Goal: Information Seeking & Learning: Learn about a topic

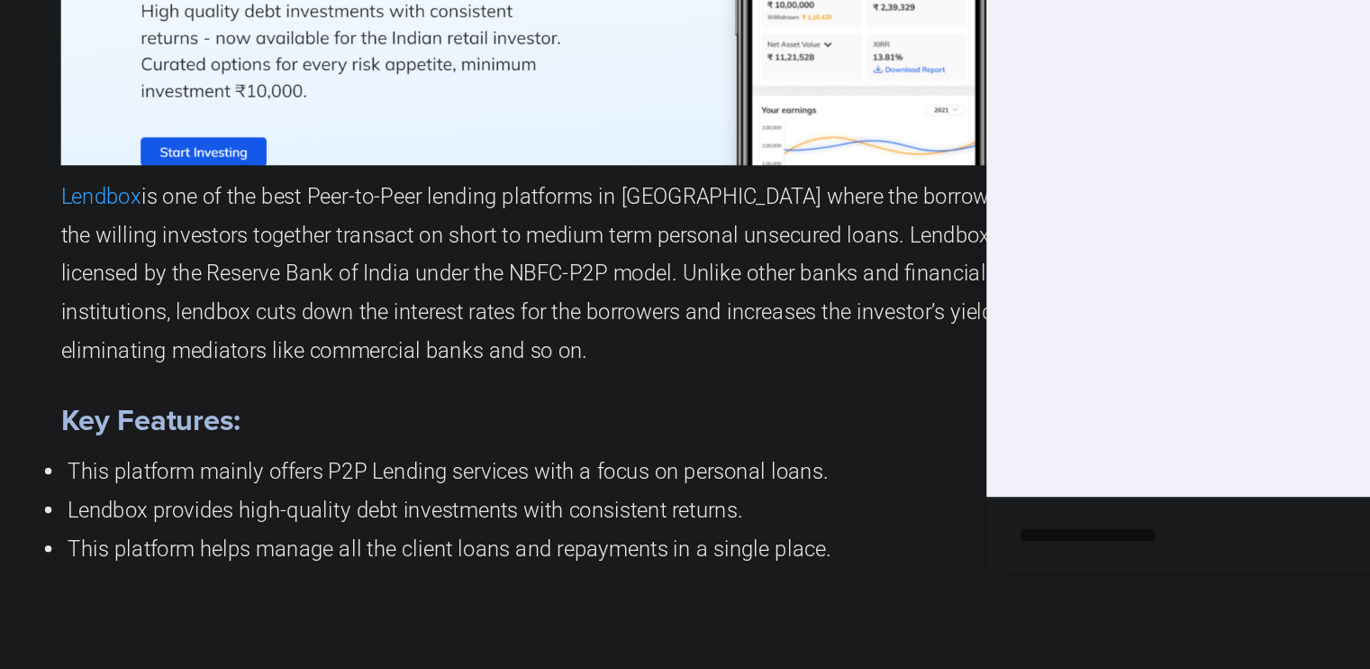
scroll to position [4334, 0]
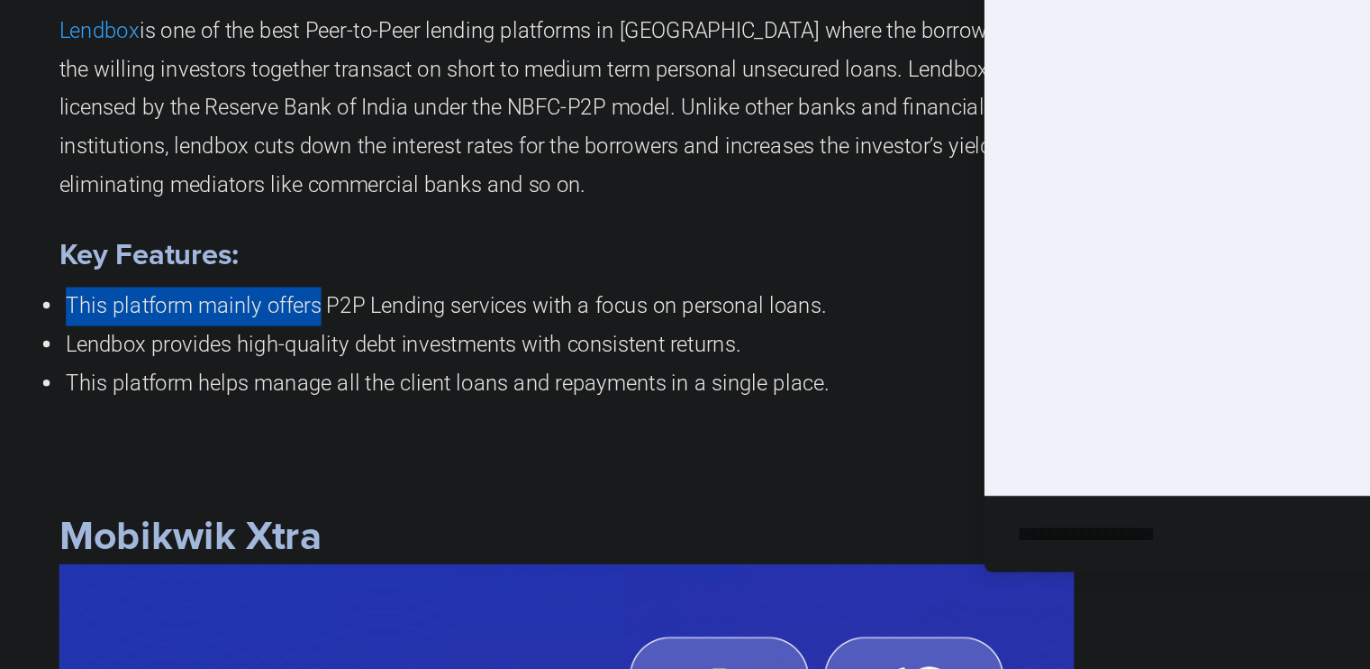
drag, startPoint x: 515, startPoint y: 431, endPoint x: 504, endPoint y: 399, distance: 33.6
click at [504, 399] on div "Lendbox Lendbox is one of the best Peer-to-Peer lending platforms in [GEOGRAPHI…" at bounding box center [682, 187] width 684 height 604
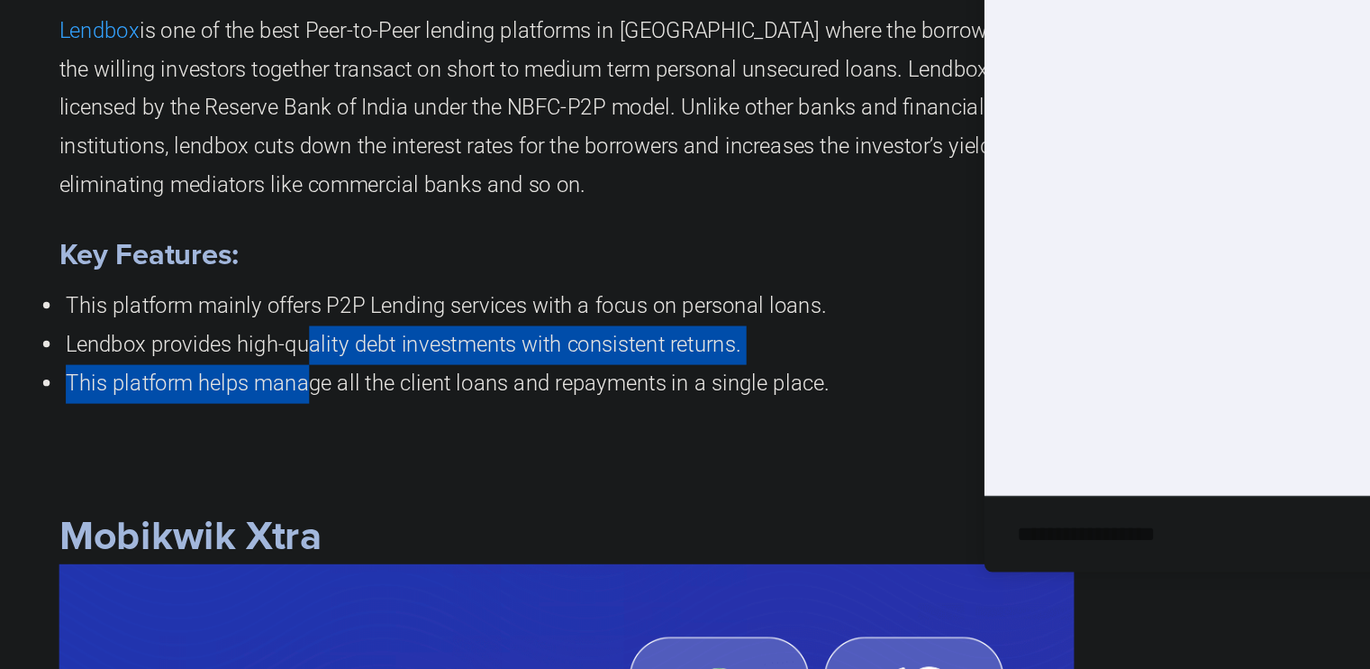
drag, startPoint x: 505, startPoint y: 442, endPoint x: 506, endPoint y: 485, distance: 42.4
click at [506, 485] on ul "This platform mainly offers P2P Lending services with a focus on personal loans…" at bounding box center [682, 449] width 684 height 77
click at [506, 485] on li "This platform helps manage all the client loans and repayments in a single plac…" at bounding box center [683, 476] width 679 height 26
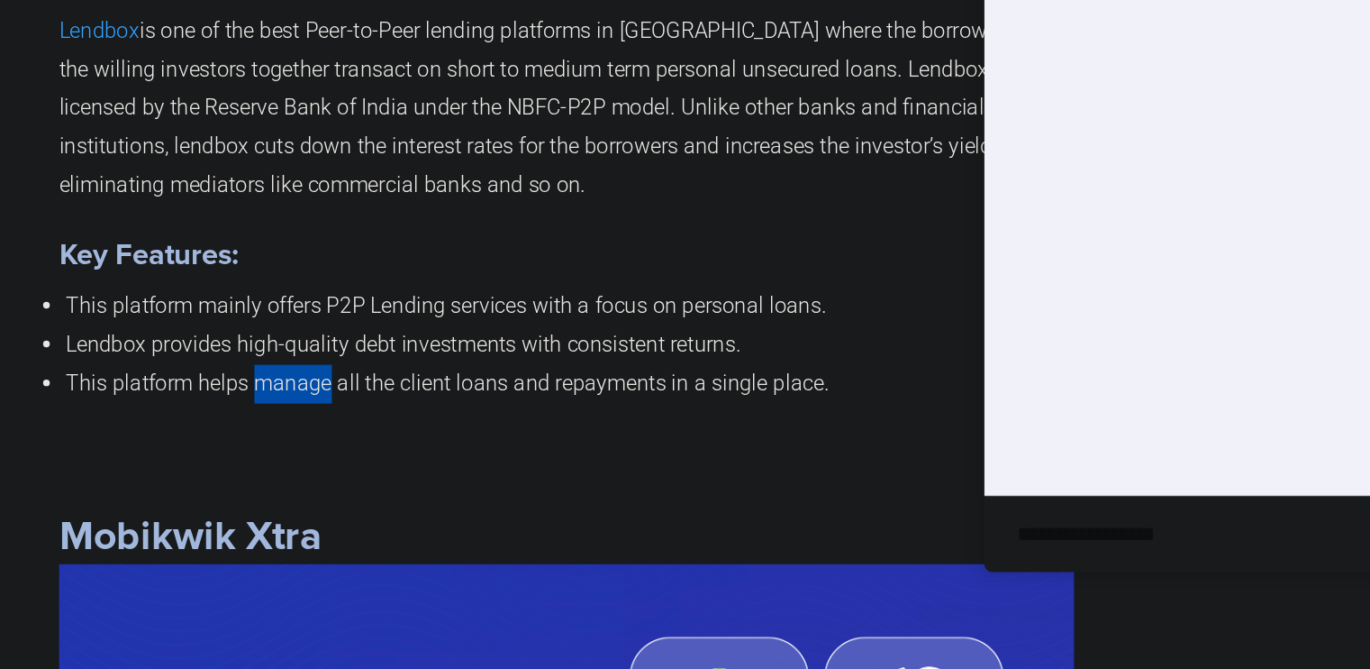
drag, startPoint x: 506, startPoint y: 485, endPoint x: 488, endPoint y: 483, distance: 18.1
click at [488, 483] on li "This platform helps manage all the client loans and repayments in a single plac…" at bounding box center [683, 476] width 679 height 26
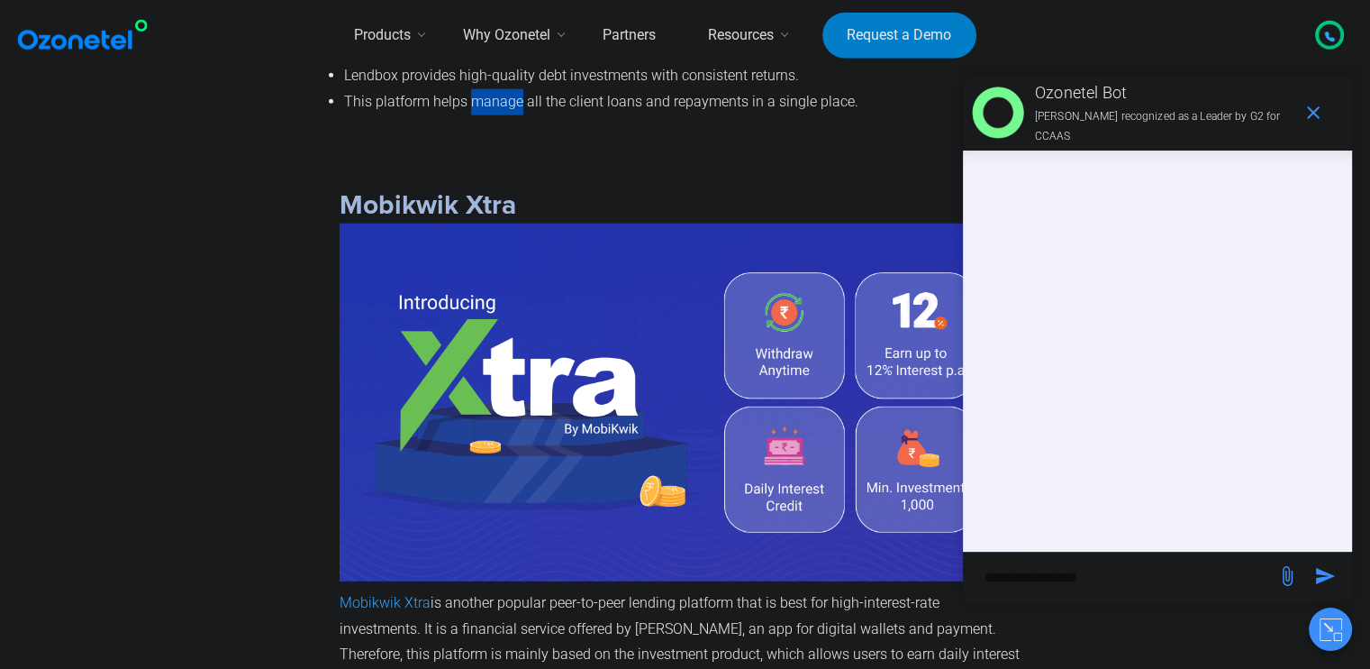
scroll to position [4823, 0]
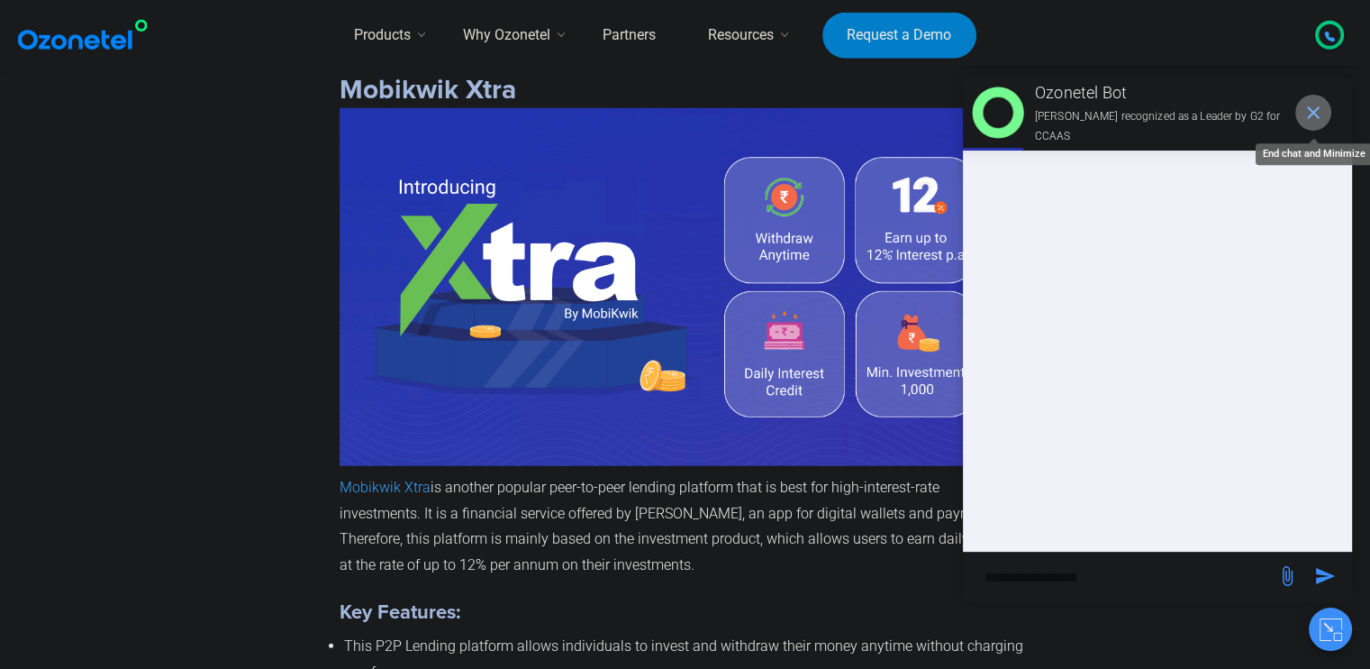
click at [1315, 110] on icon "end chat or minimize" at bounding box center [1313, 112] width 13 height 13
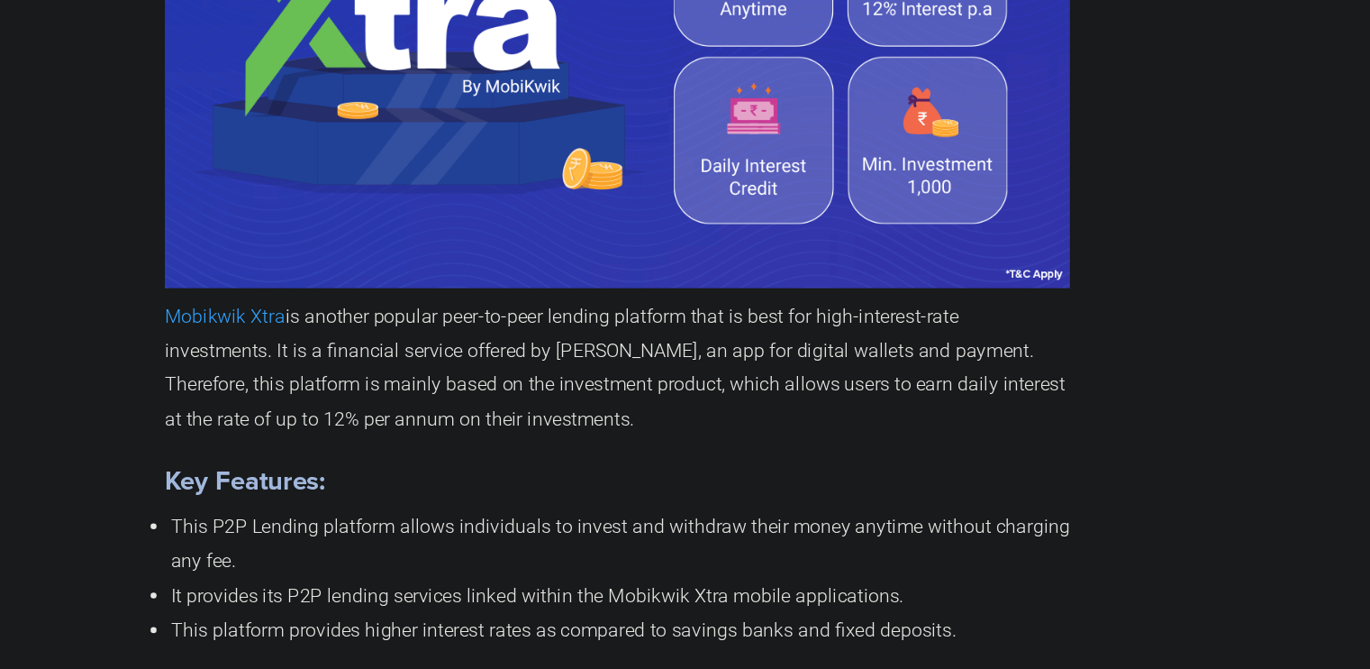
scroll to position [4909, 0]
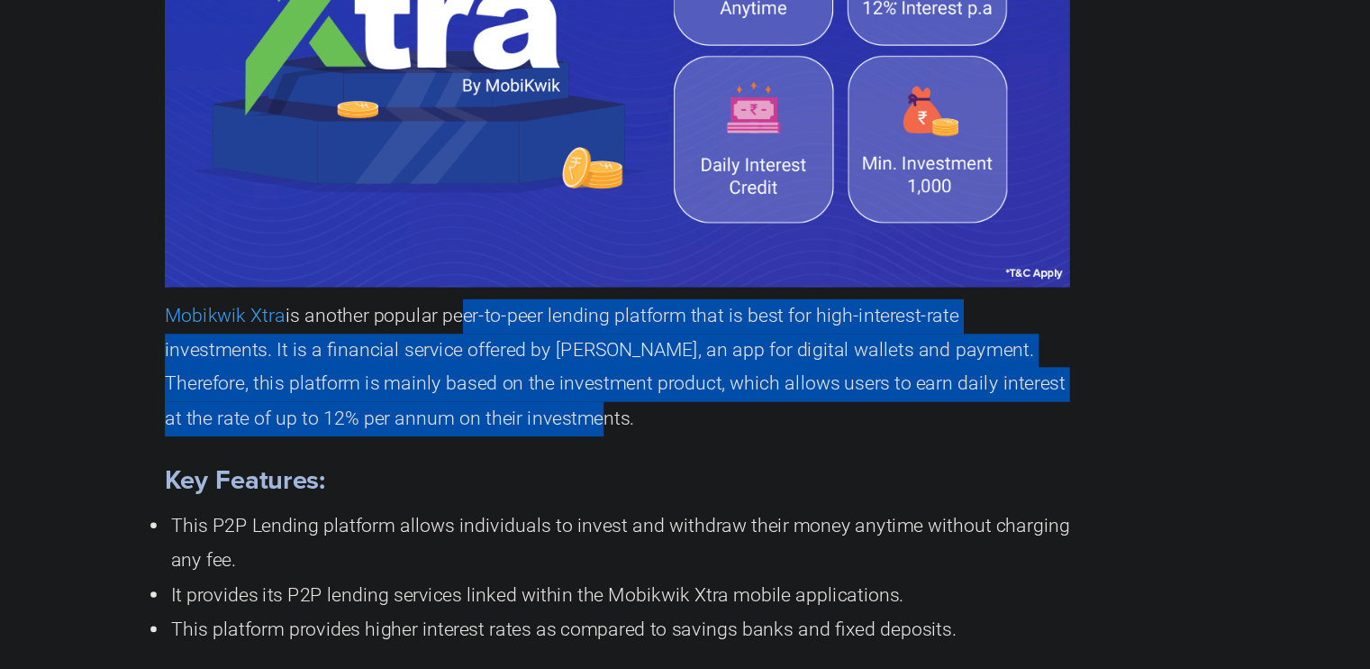
drag, startPoint x: 557, startPoint y: 407, endPoint x: 547, endPoint y: 484, distance: 77.2
click at [547, 484] on p "Mobikwik Xtra is another popular peer-to-peer lending platform that is best for…" at bounding box center [682, 441] width 684 height 104
click at [516, 478] on span "is another popular peer-to-peer lending platform that is best for high-interest…" at bounding box center [680, 440] width 680 height 95
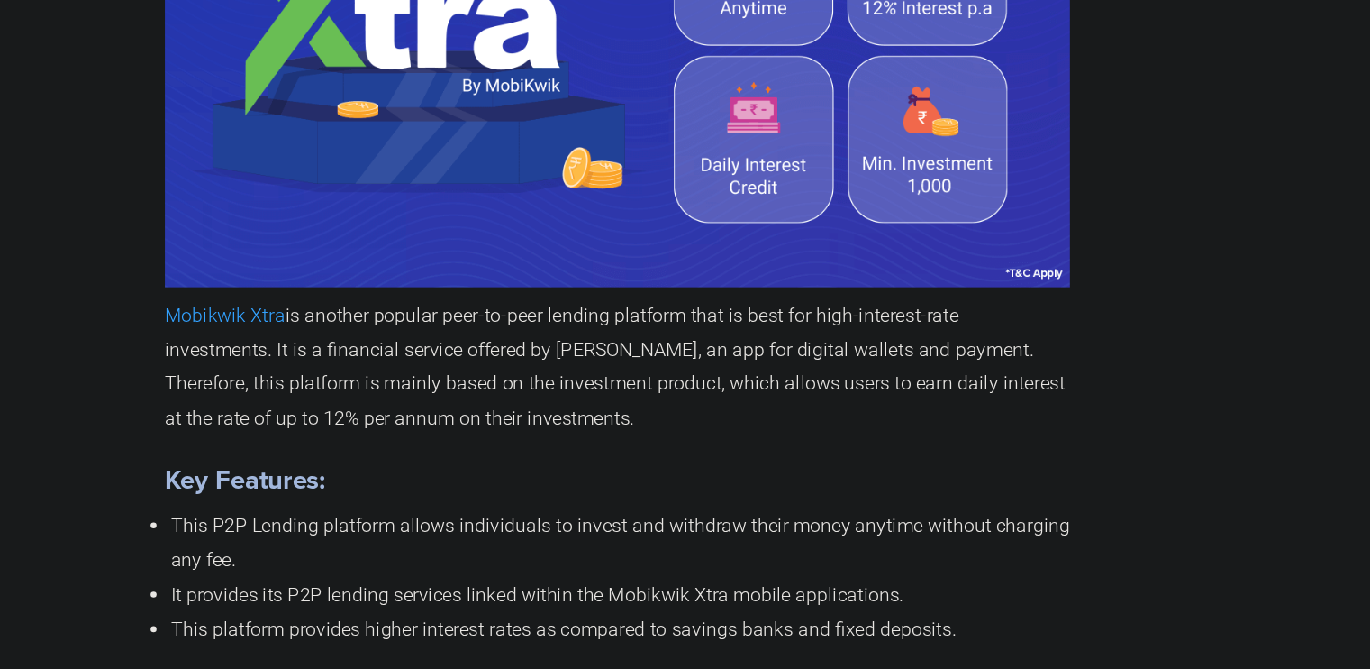
scroll to position [5064, 0]
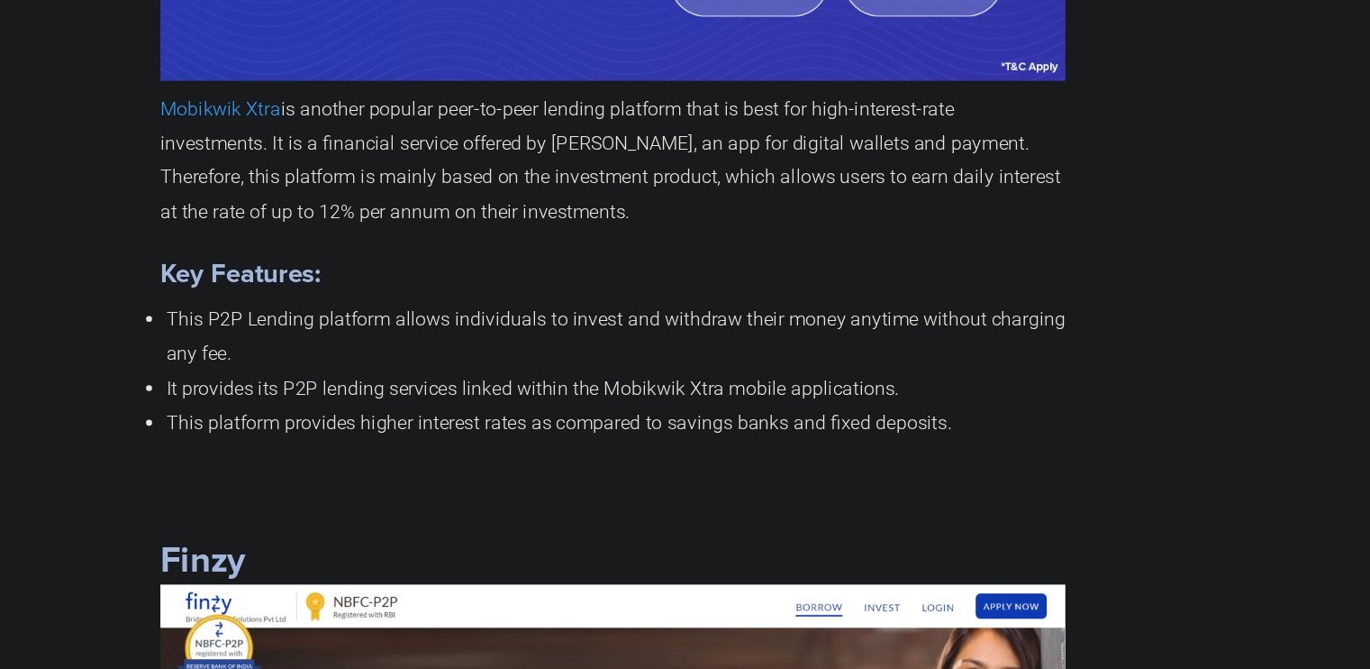
drag, startPoint x: 483, startPoint y: 381, endPoint x: 496, endPoint y: 486, distance: 105.4
click at [496, 486] on div "Mobikwik Xtra Mobikwik Xtra is another popular peer-to-peer lending platform th…" at bounding box center [682, 164] width 684 height 665
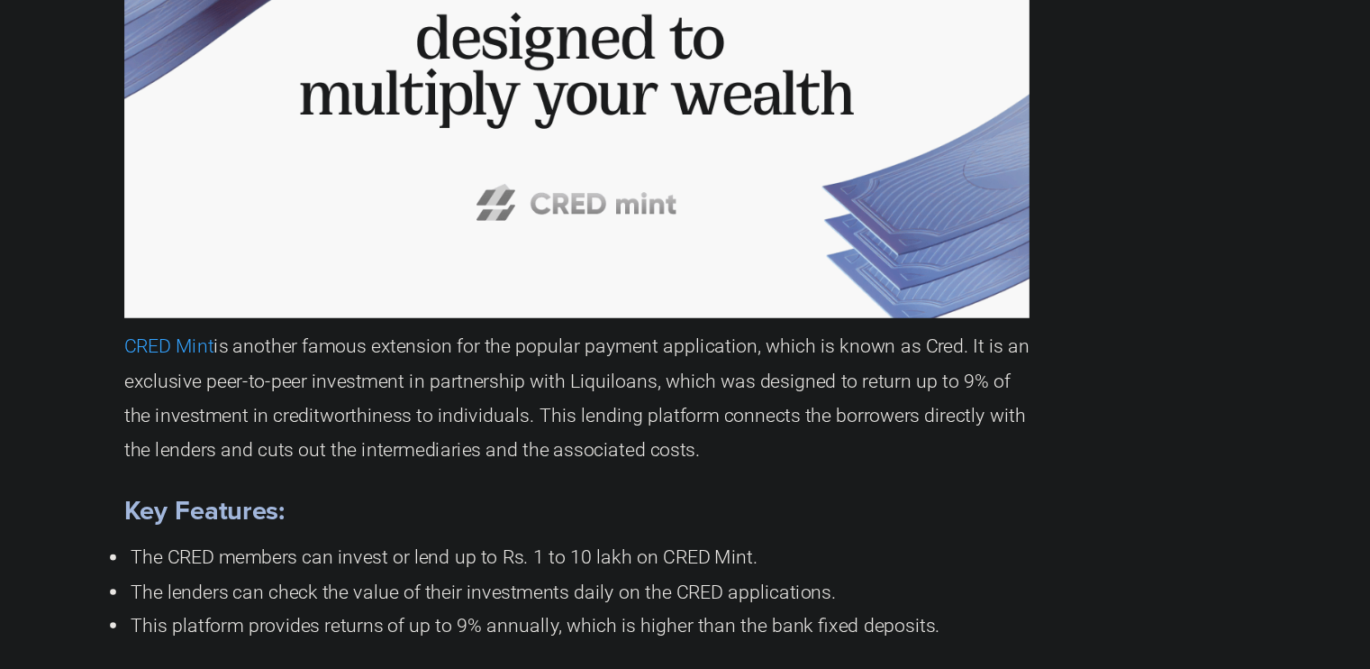
scroll to position [6356, 0]
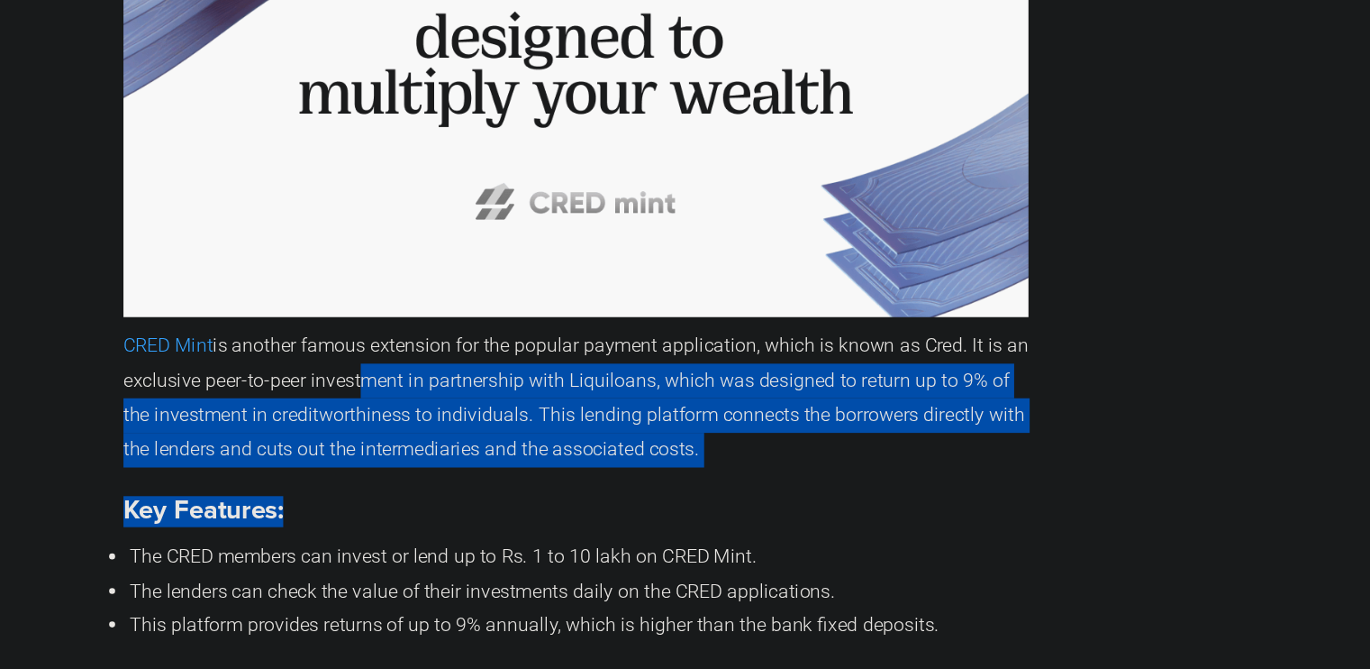
drag, startPoint x: 514, startPoint y: 442, endPoint x: 538, endPoint y: 514, distance: 74.9
click at [538, 514] on div "CRED Mint CRED Mint is another famous extension for the popular payment applica…" at bounding box center [682, 329] width 684 height 640
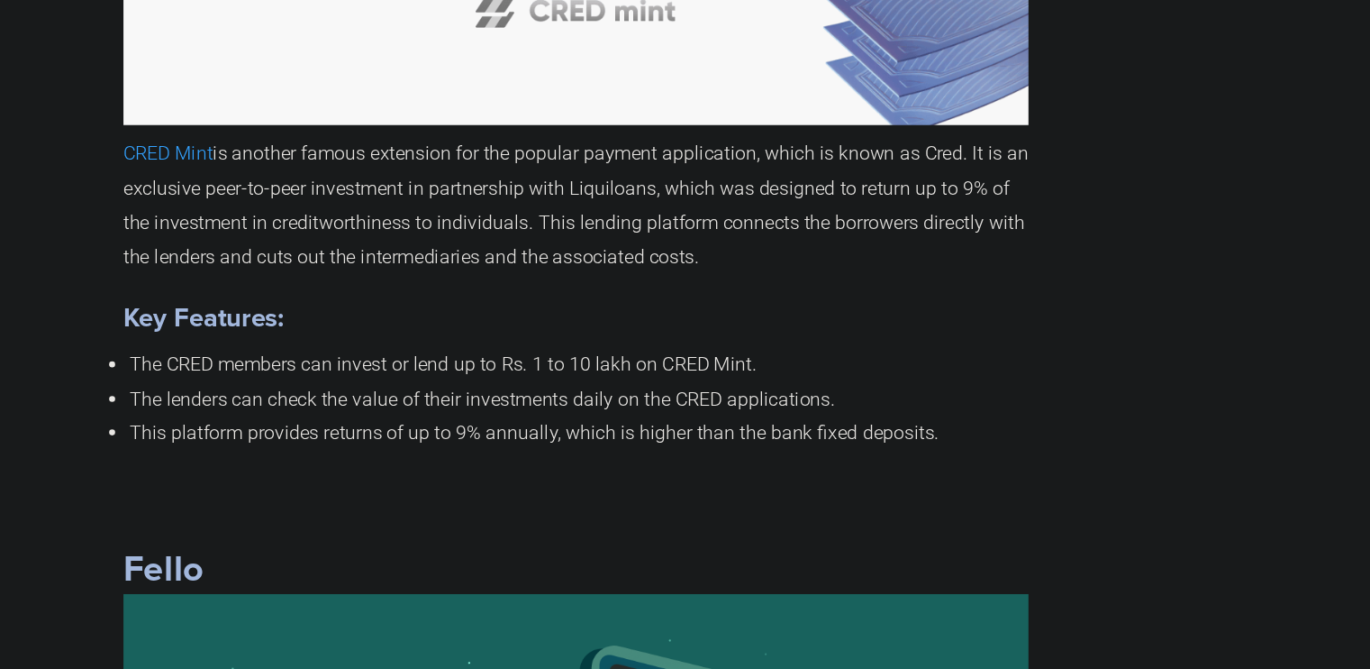
scroll to position [6500, 0]
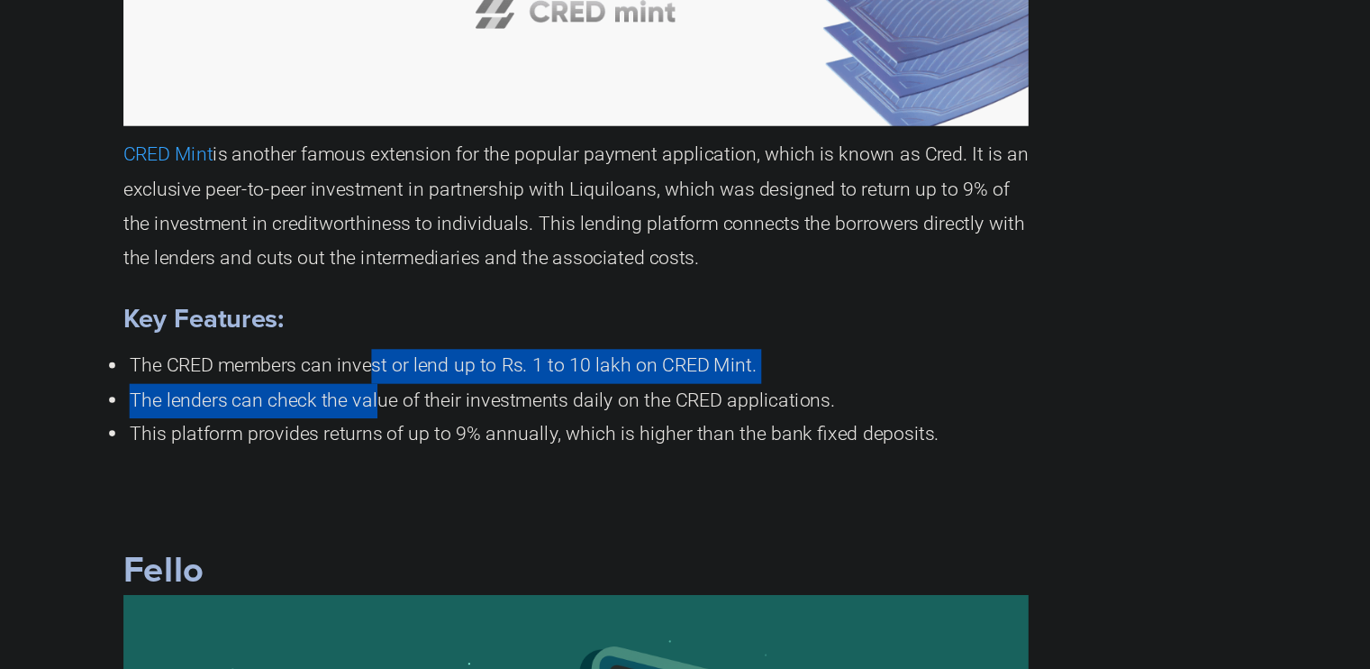
drag, startPoint x: 525, startPoint y: 441, endPoint x: 529, endPoint y: 469, distance: 28.2
click at [529, 469] on ul "The CRED members can invest or lend up to Rs. 1 to 10 lakh on CRED Mint. The le…" at bounding box center [682, 465] width 684 height 77
click at [529, 469] on span "The lenders can check the value of their investments daily on the CRED applicat…" at bounding box center [610, 465] width 533 height 17
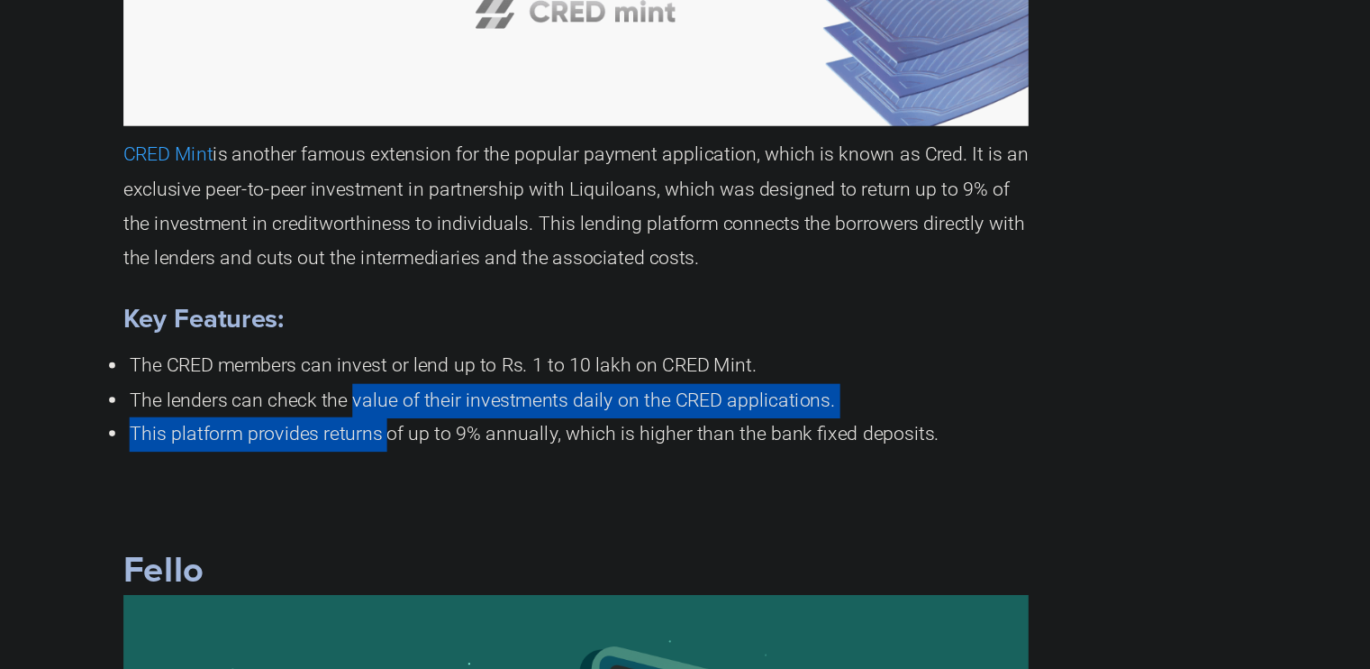
drag, startPoint x: 529, startPoint y: 469, endPoint x: 531, endPoint y: 488, distance: 19.9
click at [531, 488] on ul "The CRED members can invest or lend up to Rs. 1 to 10 lakh on CRED Mint. The le…" at bounding box center [682, 465] width 684 height 77
click at [384, 281] on span "CRED Mint" at bounding box center [374, 279] width 68 height 17
